Goal: Check status

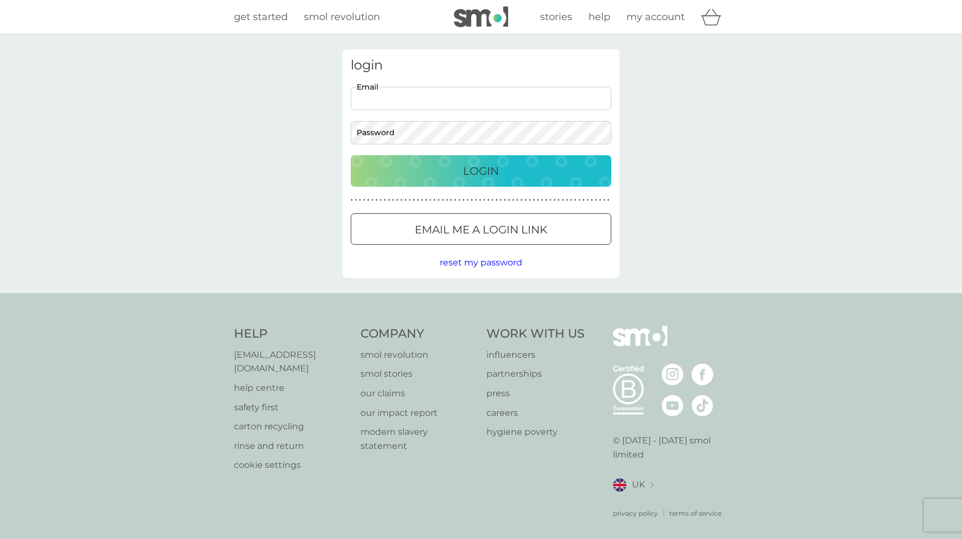
type input "[EMAIL_ADDRESS][DOMAIN_NAME]"
click at [470, 175] on p "Login" at bounding box center [481, 170] width 36 height 17
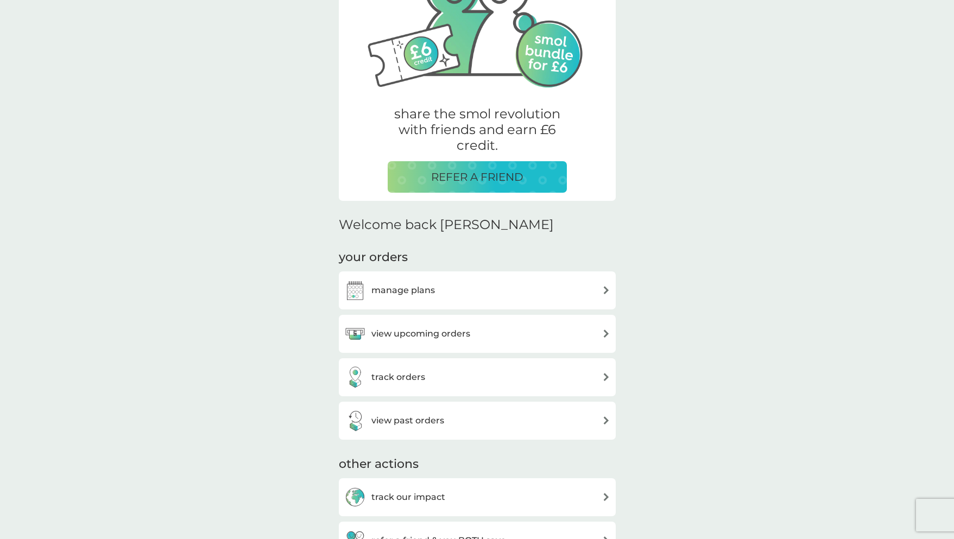
scroll to position [118, 1]
click at [494, 333] on div "view upcoming orders" at bounding box center [477, 334] width 266 height 22
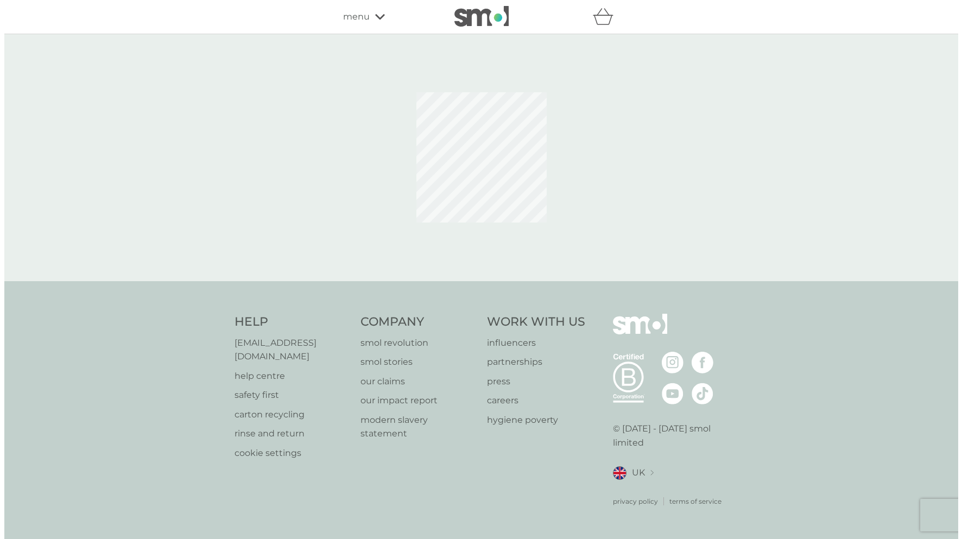
scroll to position [118, 0]
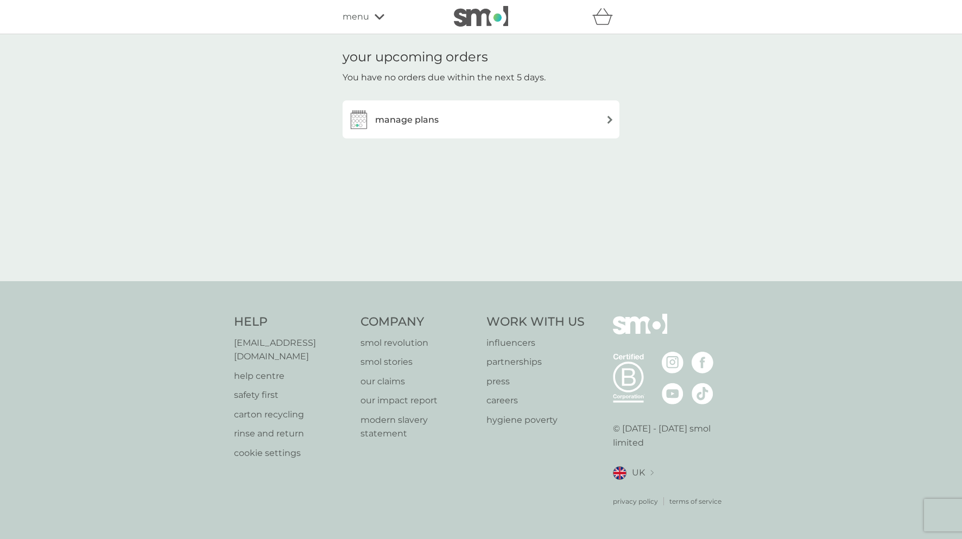
click at [453, 128] on div "your upcoming orders You have no orders due within the next 5 days. manage plans" at bounding box center [480, 157] width 293 height 217
click at [419, 117] on h3 "manage plans" at bounding box center [406, 120] width 63 height 14
